Goal: Find specific page/section: Find specific page/section

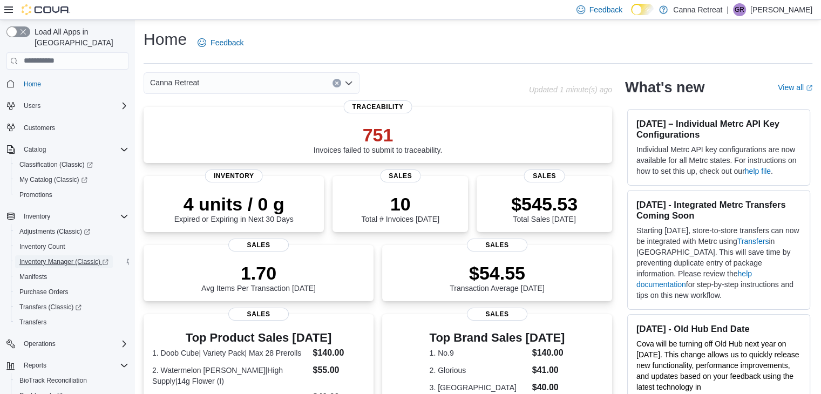
click at [74, 258] on span "Inventory Manager (Classic)" at bounding box center [63, 262] width 89 height 9
